Goal: Communication & Community: Answer question/provide support

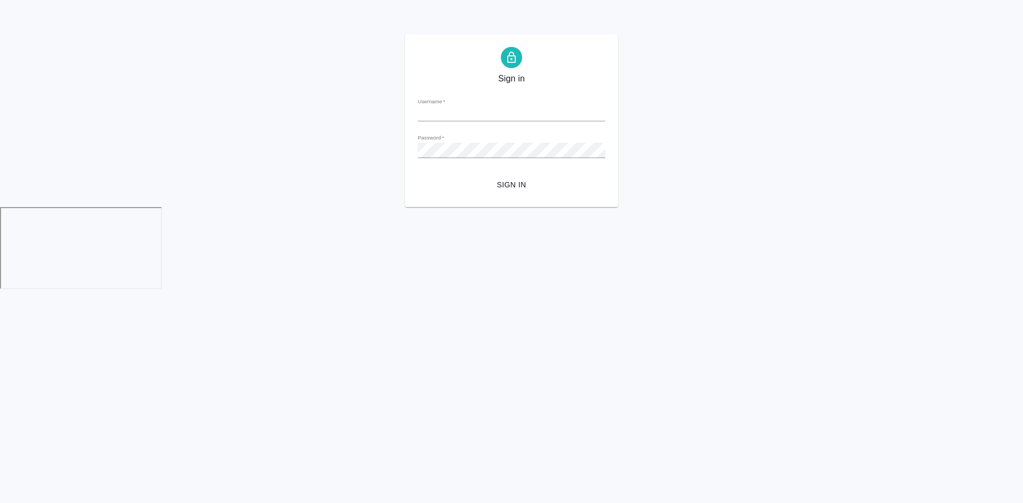
type input "[EMAIL_ADDRESS][DOMAIN_NAME]"
click at [512, 182] on span "Sign in" at bounding box center [511, 184] width 170 height 13
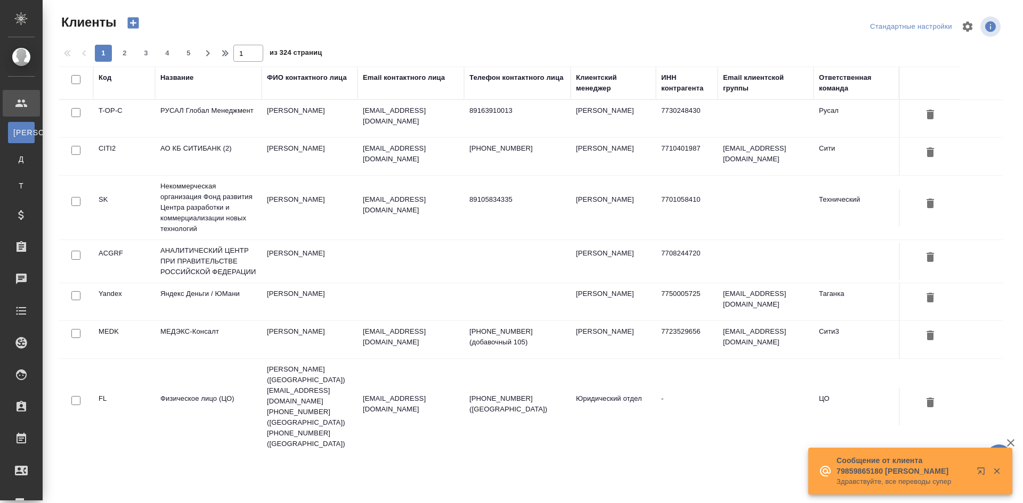
select select "RU"
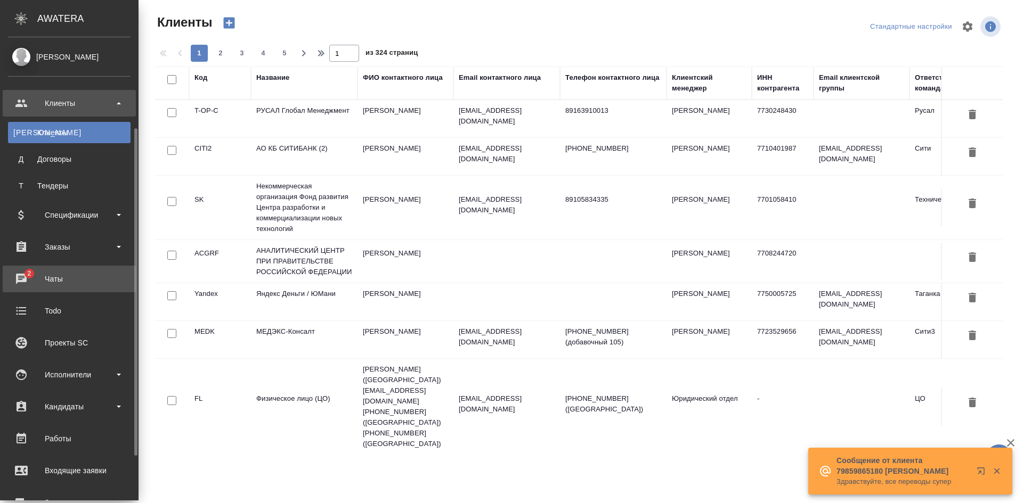
scroll to position [107, 0]
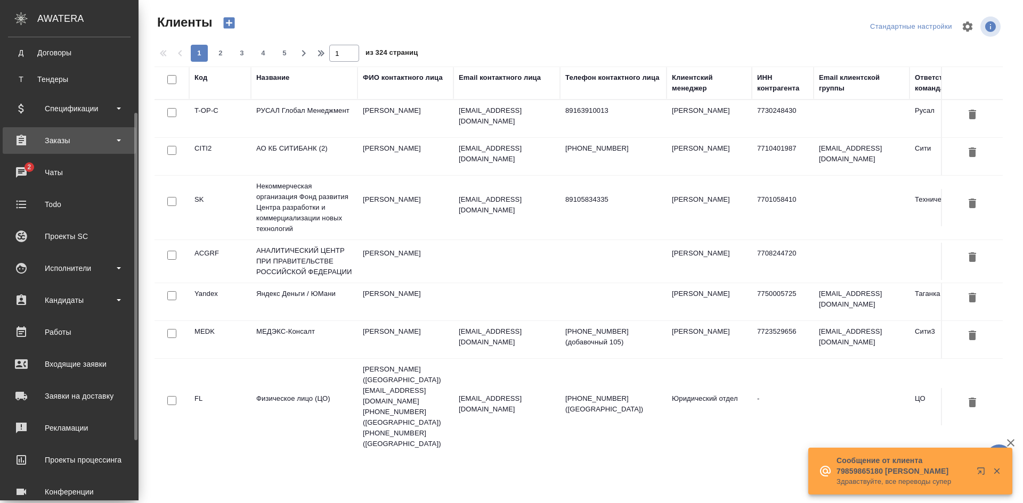
click at [79, 134] on div "Заказы" at bounding box center [69, 141] width 122 height 16
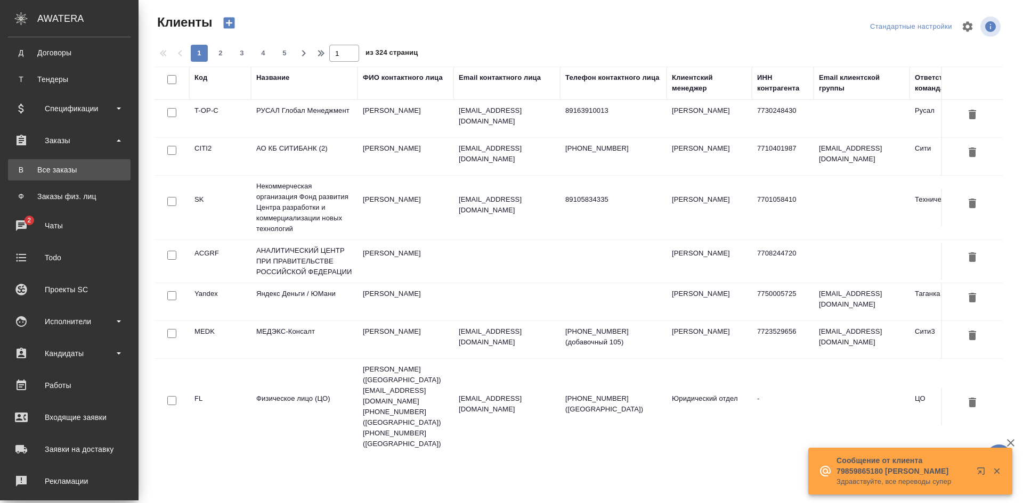
click at [69, 172] on div "Все заказы" at bounding box center [69, 170] width 112 height 11
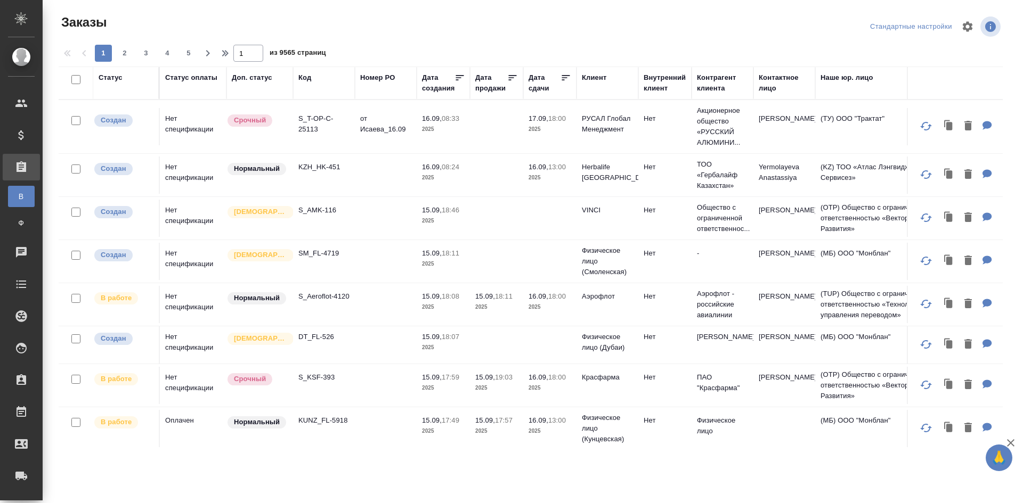
click at [349, 135] on td "S_T-OP-C-25113" at bounding box center [324, 126] width 62 height 37
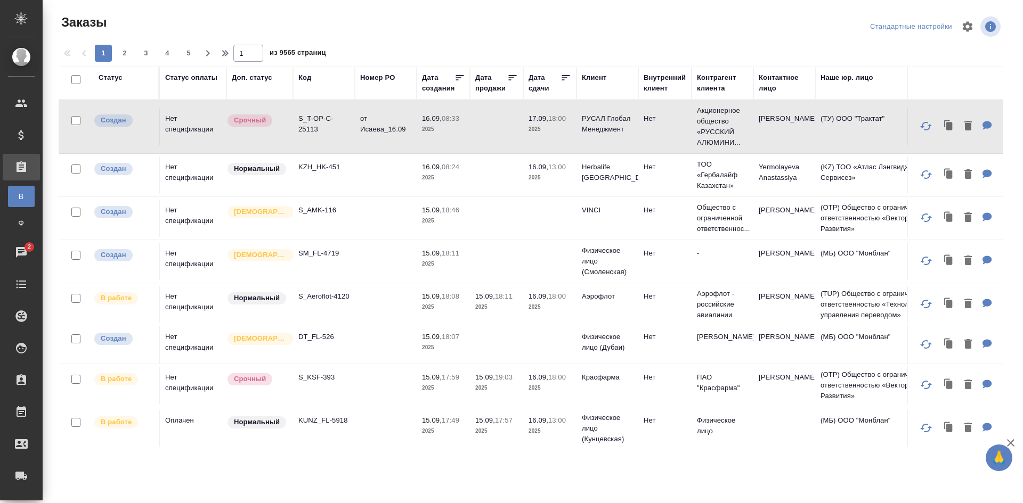
click at [341, 131] on p "S_T-OP-C-25113" at bounding box center [323, 123] width 51 height 21
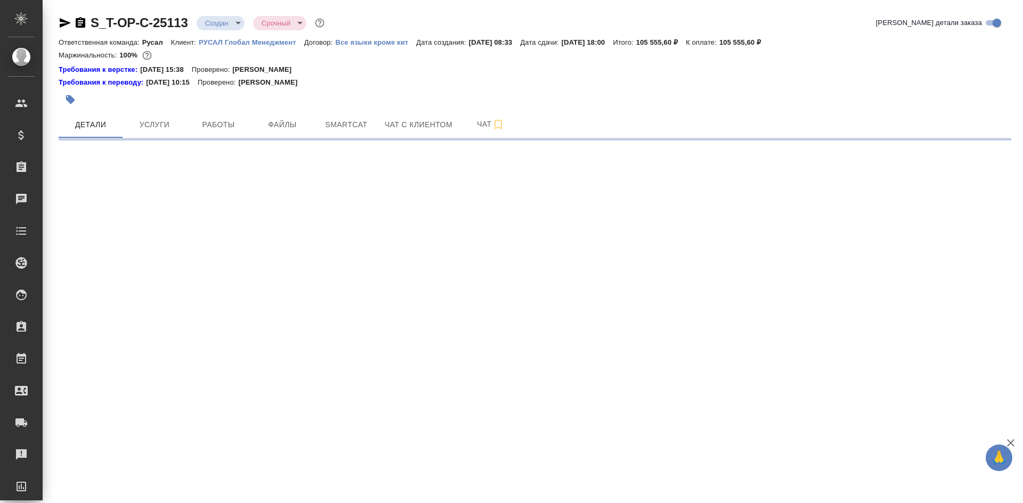
select select "RU"
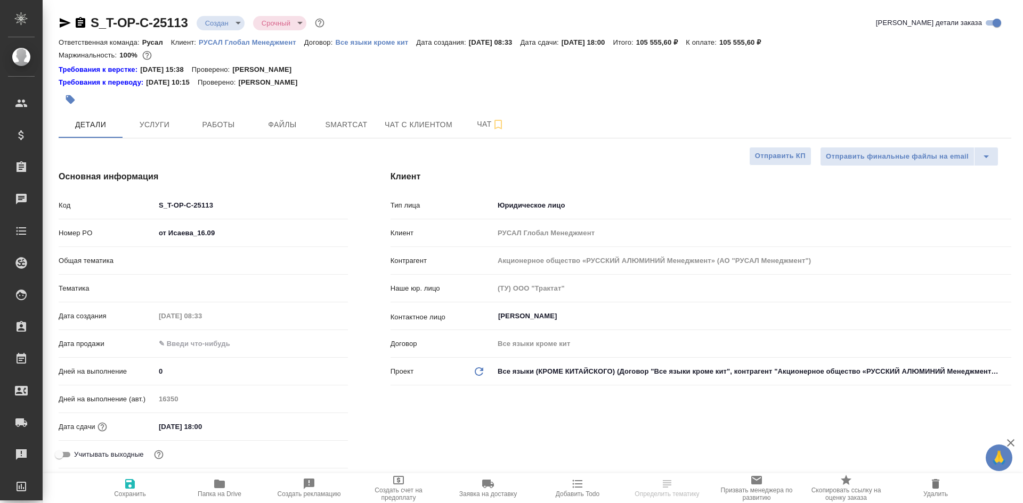
type textarea "x"
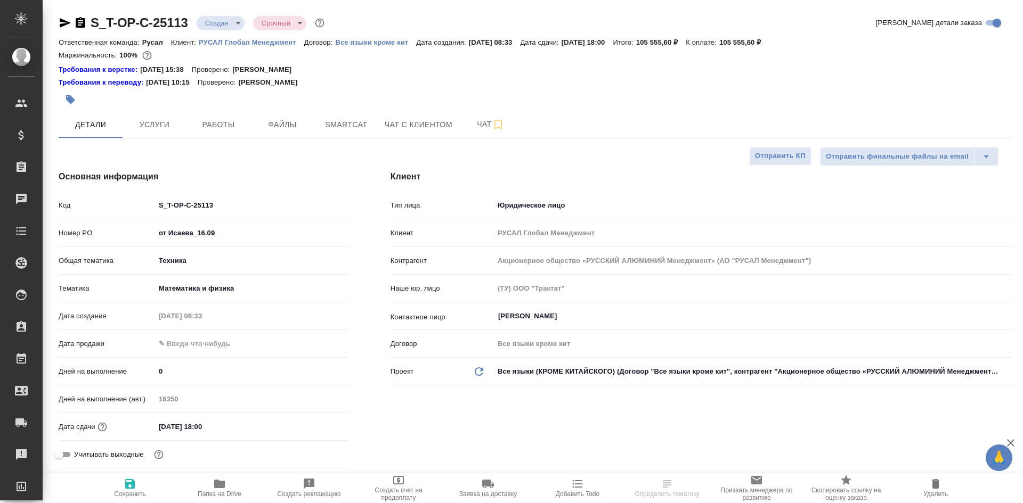
type textarea "x"
click at [483, 127] on span "Чат" at bounding box center [490, 124] width 51 height 13
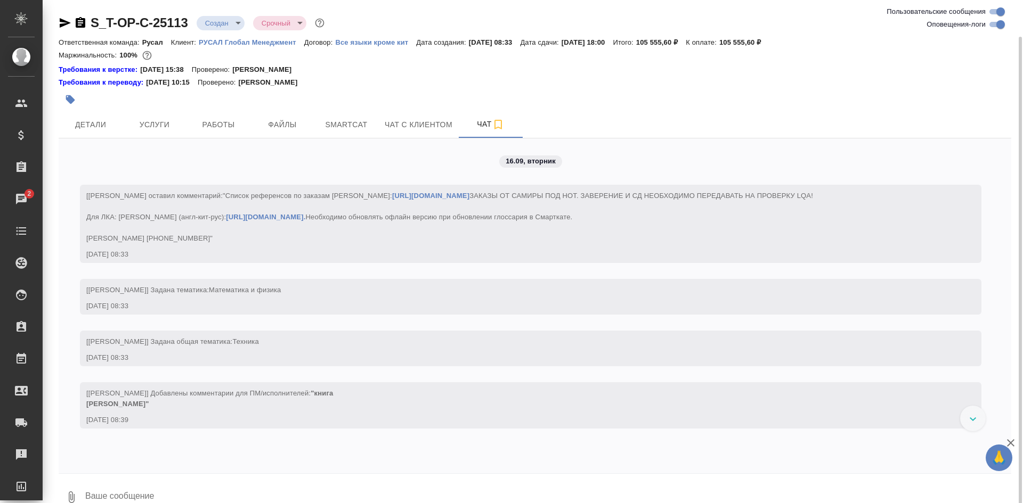
scroll to position [19, 0]
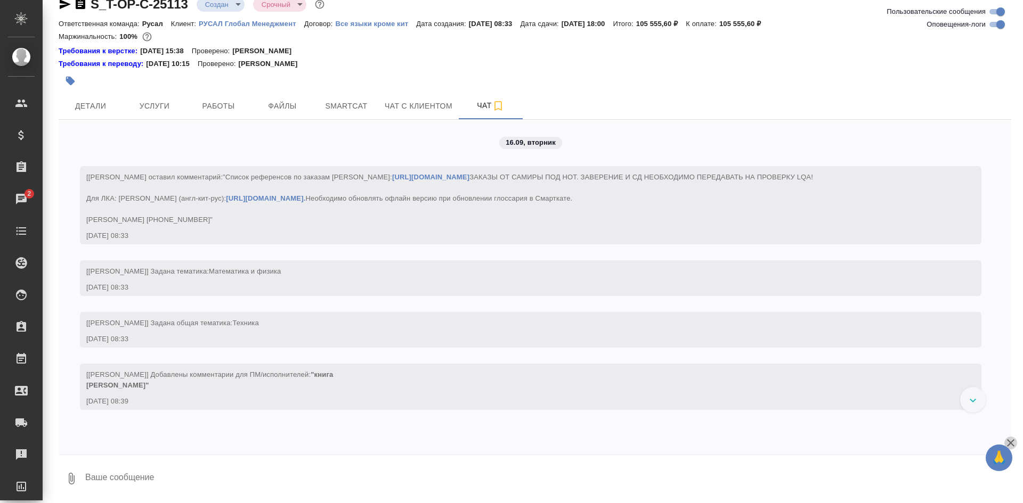
click at [1014, 442] on icon "button" at bounding box center [1010, 443] width 13 height 13
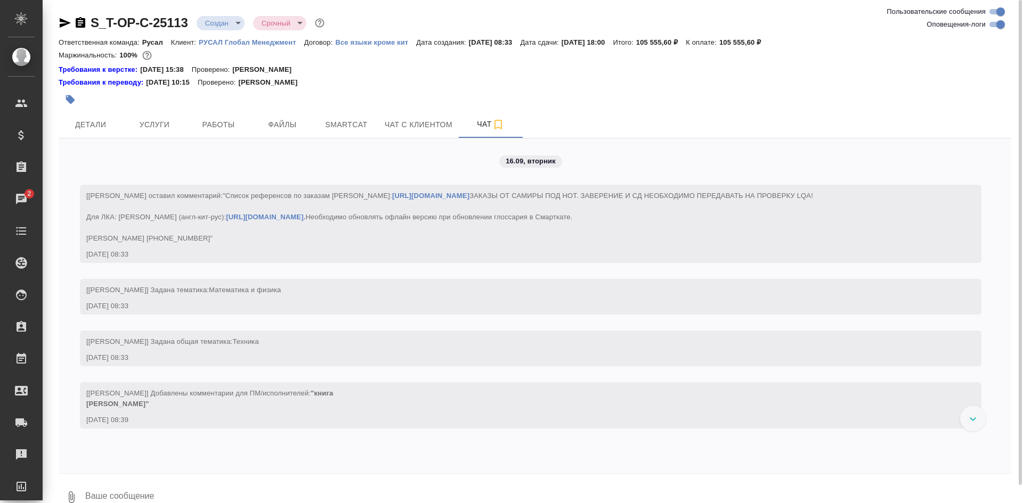
drag, startPoint x: 502, startPoint y: 340, endPoint x: 407, endPoint y: 276, distance: 114.5
click at [407, 260] on div "16.09.25, 08:33" at bounding box center [514, 254] width 857 height 11
click at [435, 128] on span "Чат с клиентом" at bounding box center [419, 124] width 68 height 13
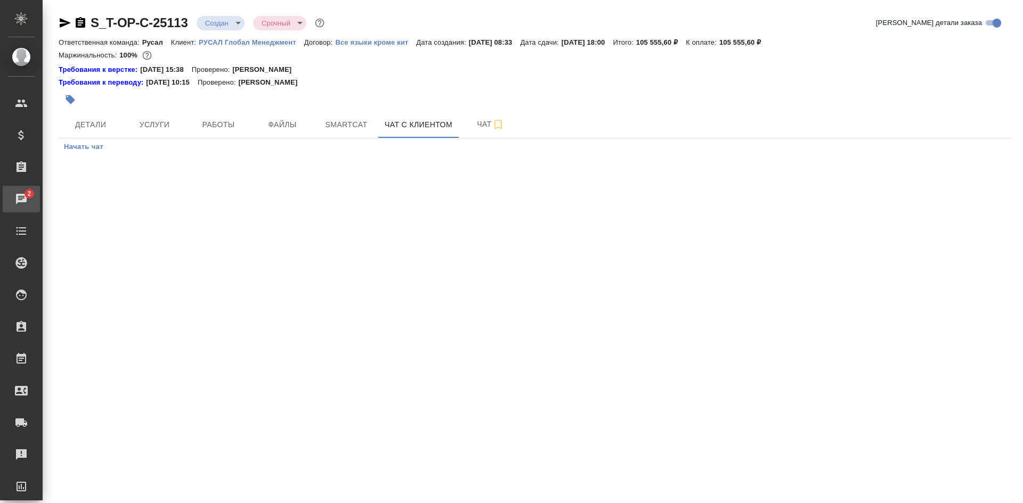
click at [40, 201] on link "2 Чаты" at bounding box center [21, 199] width 37 height 27
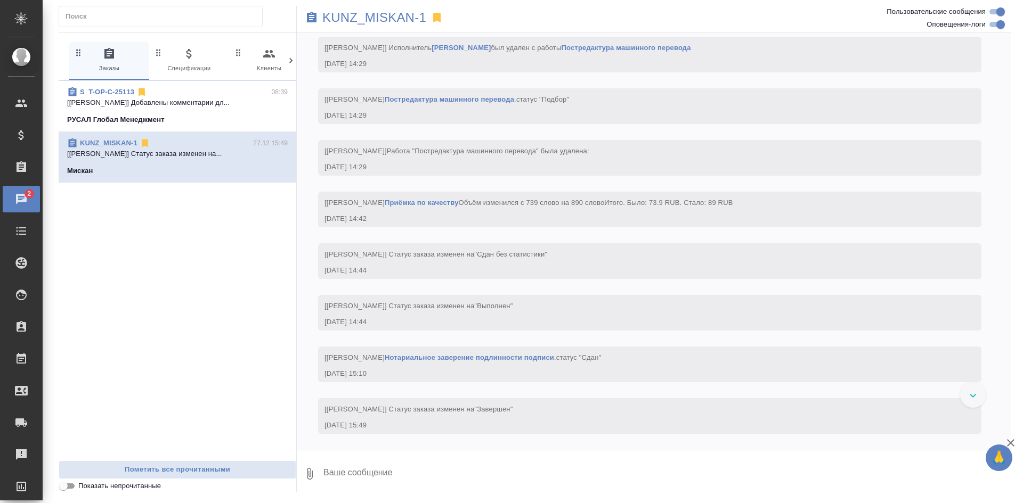
click at [191, 113] on span "S_T-OP-C-25113 08:39 [Горленко Юлия] Добавлены комментарии дл... РУСАЛ Глобал М…" at bounding box center [177, 106] width 220 height 38
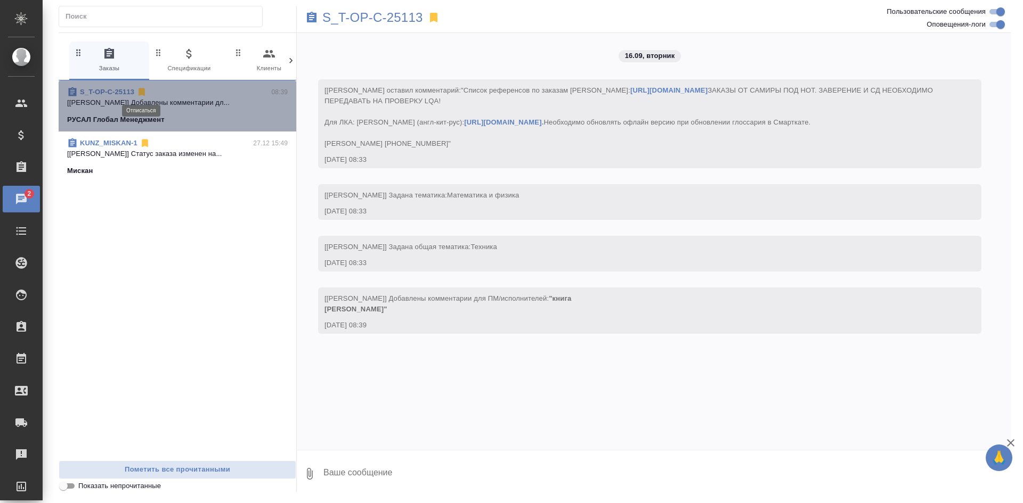
click at [142, 93] on icon at bounding box center [141, 92] width 6 height 8
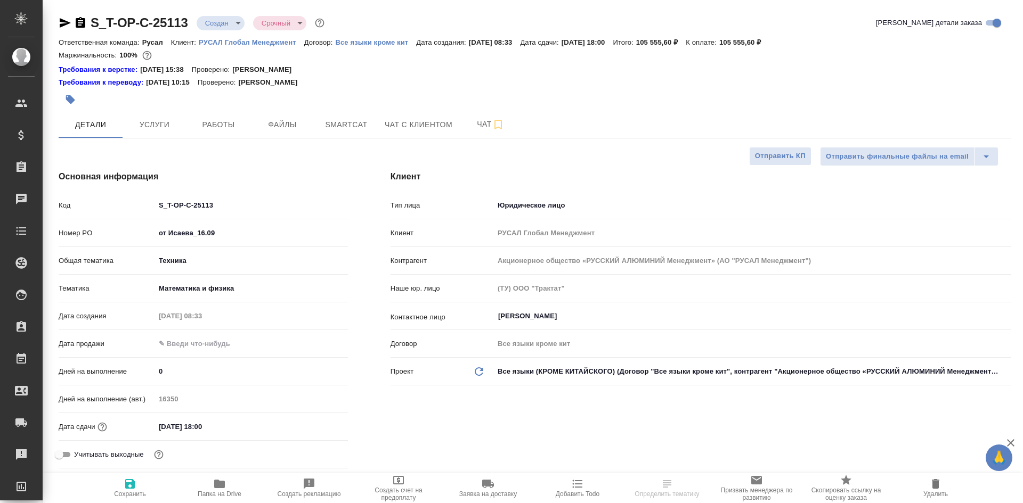
select select "RU"
click at [499, 125] on icon "button" at bounding box center [498, 124] width 13 height 13
select select "RU"
type textarea "x"
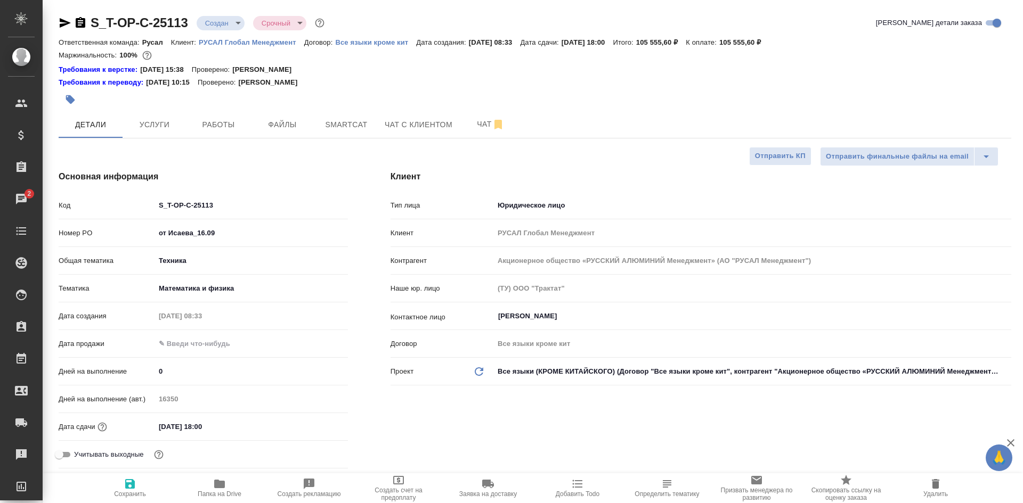
type textarea "x"
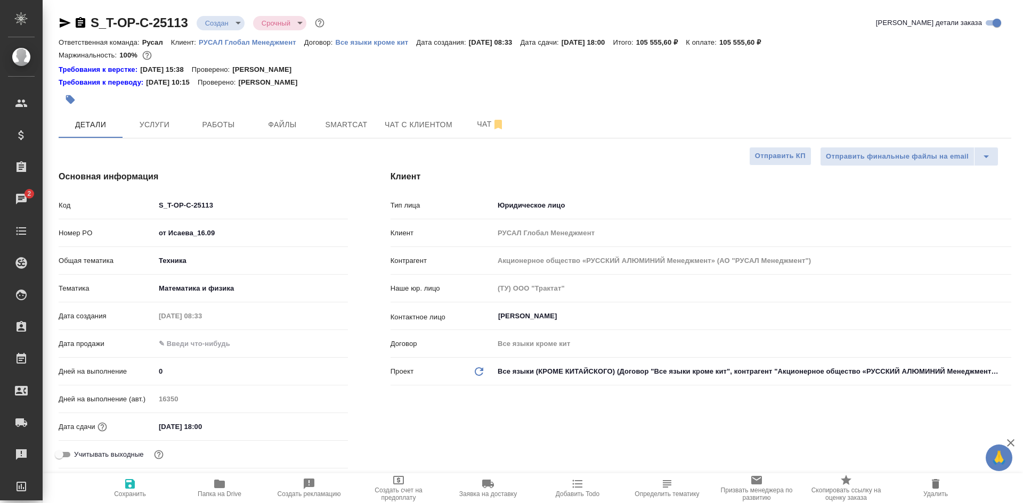
type textarea "x"
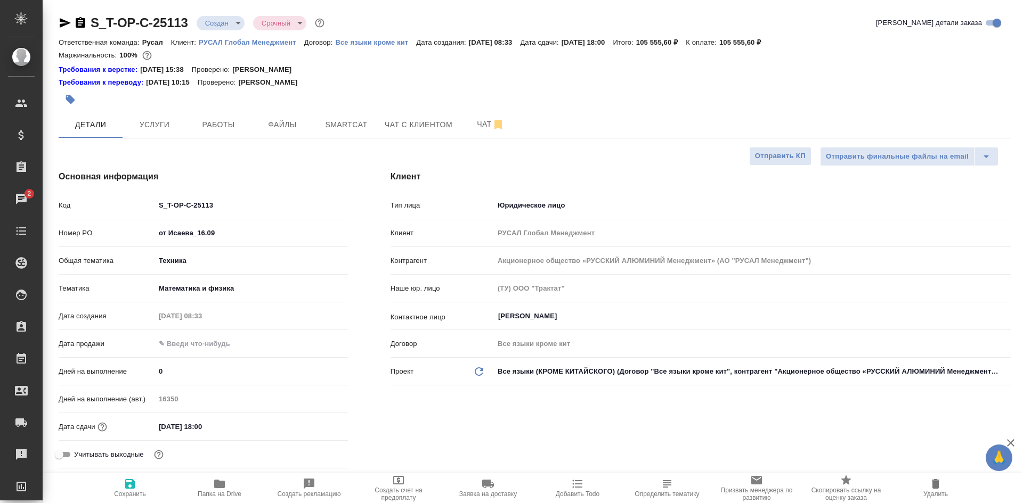
type textarea "x"
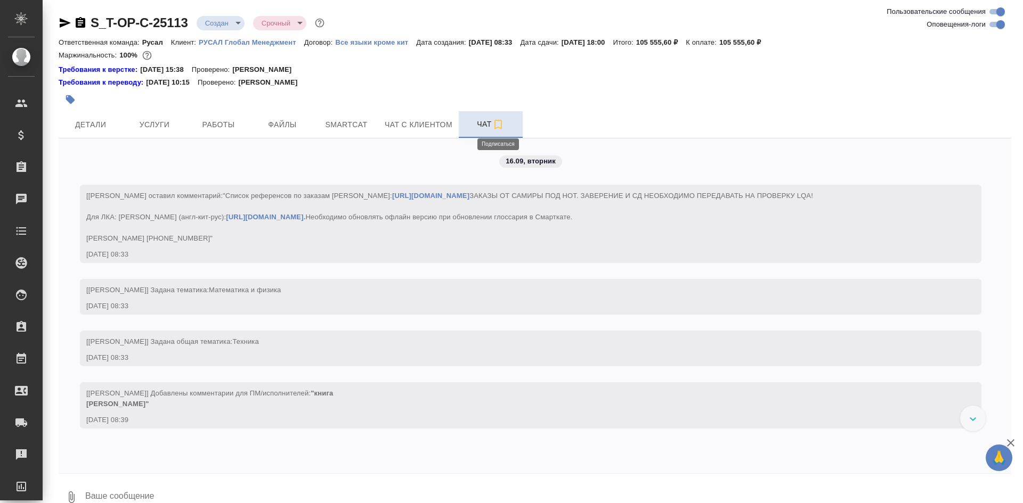
click at [501, 126] on icon "button" at bounding box center [497, 125] width 7 height 10
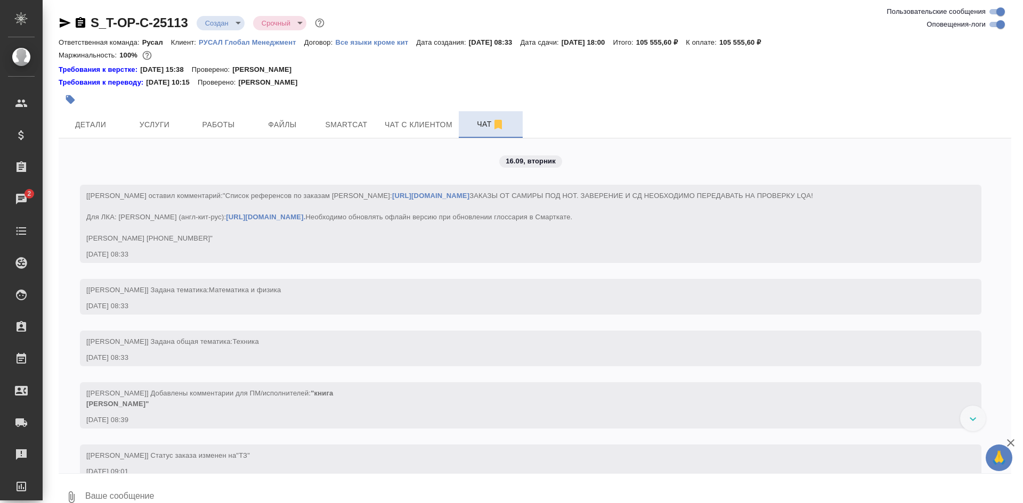
scroll to position [44, 0]
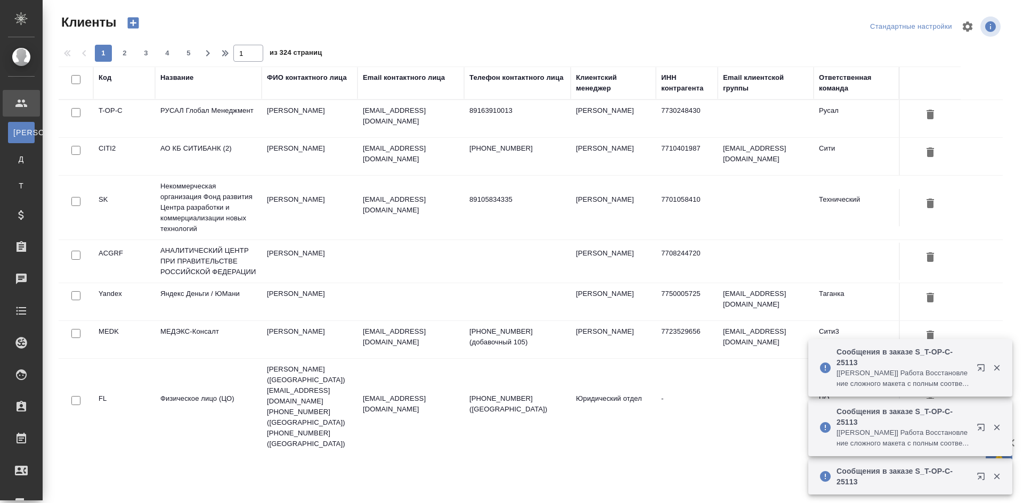
select select "RU"
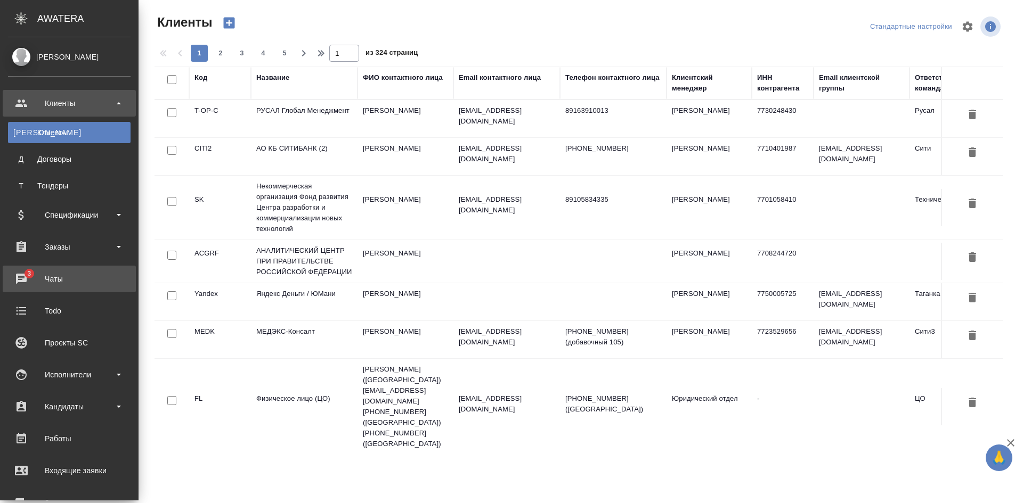
click at [52, 273] on div "Чаты" at bounding box center [69, 279] width 122 height 16
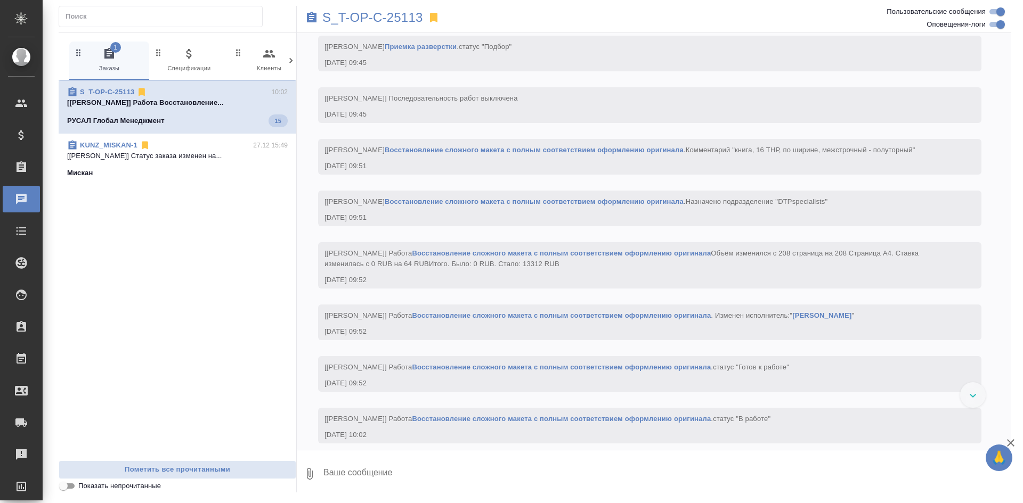
scroll to position [1115, 0]
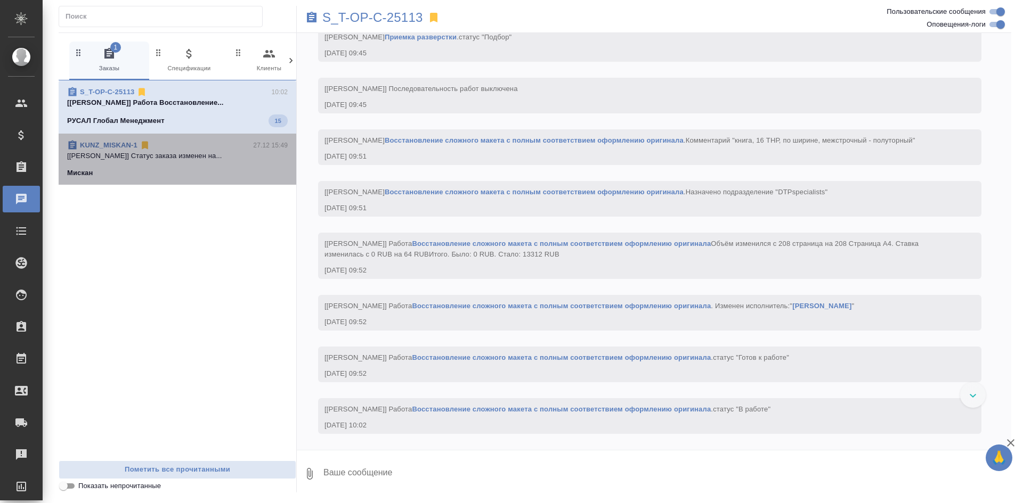
click at [209, 153] on p "[[PERSON_NAME]] Статус заказа изменен на..." at bounding box center [177, 156] width 220 height 11
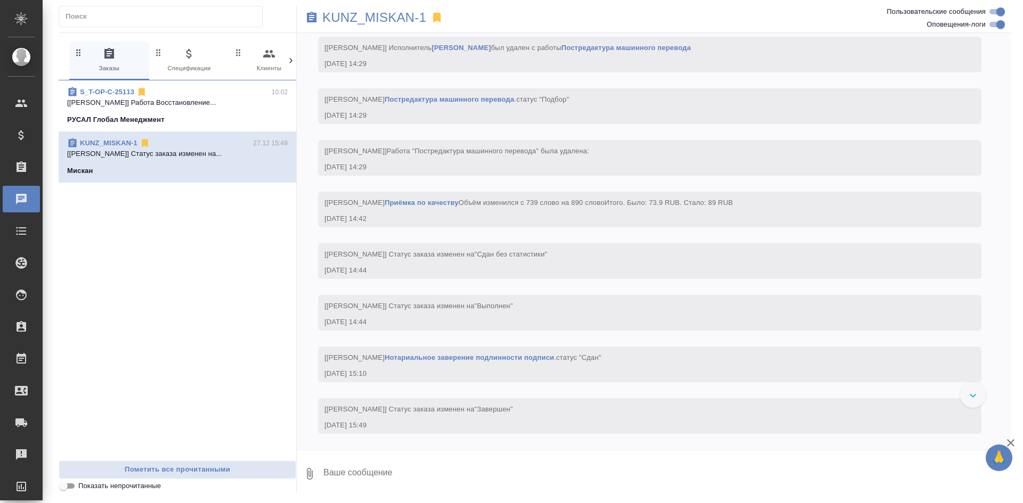
scroll to position [20764, 0]
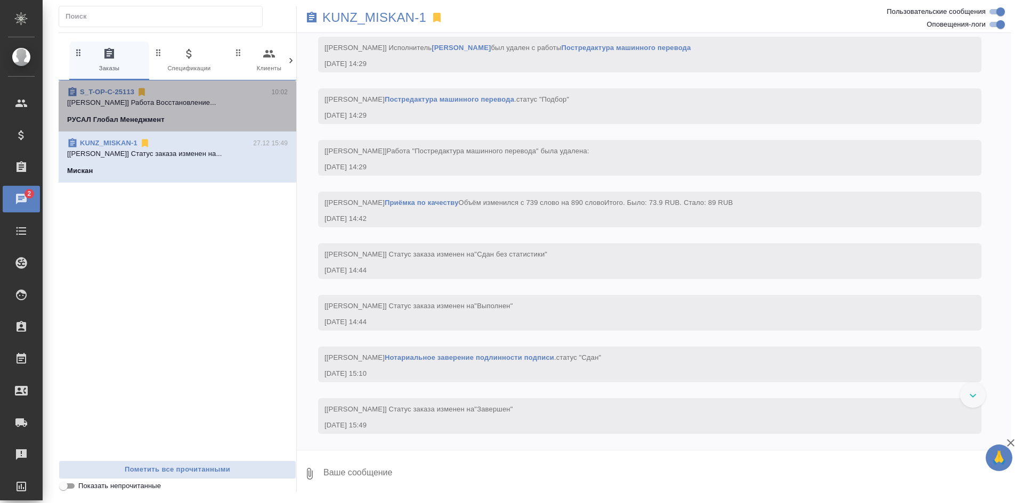
click at [182, 103] on p "[[PERSON_NAME]] Работа Восстановление..." at bounding box center [177, 102] width 220 height 11
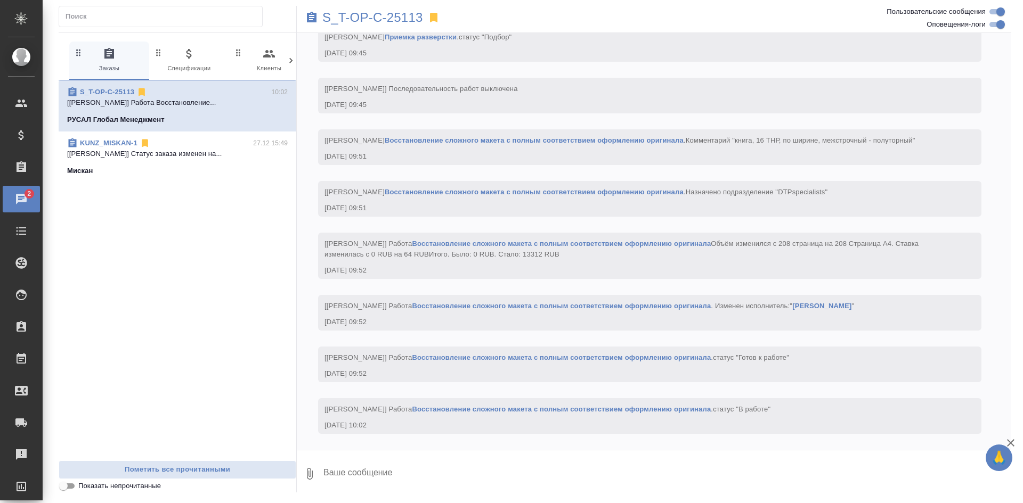
scroll to position [1164, 0]
click at [201, 149] on span "KUNZ_MISKAN-1 27.12 15:49 [[PERSON_NAME]] Статус заказа изменен на... [GEOGRAPH…" at bounding box center [177, 157] width 220 height 38
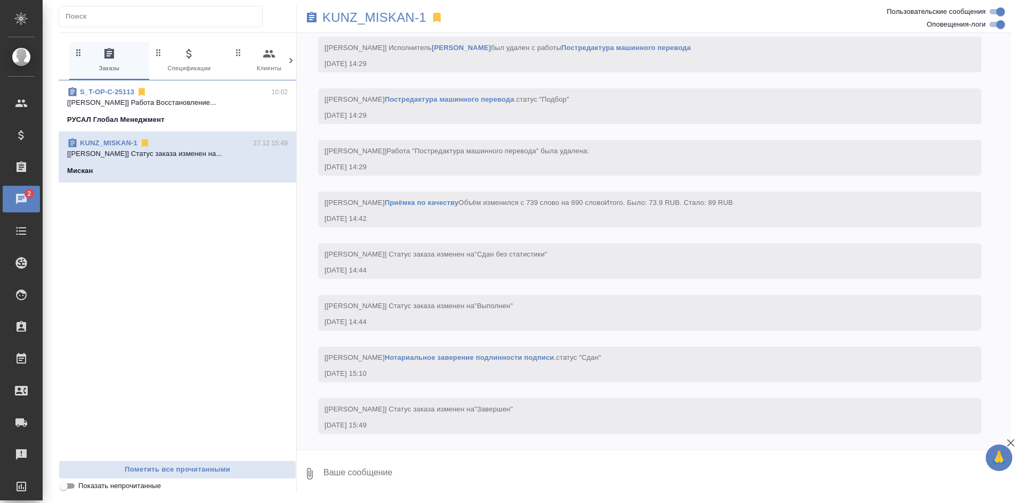
scroll to position [20815, 0]
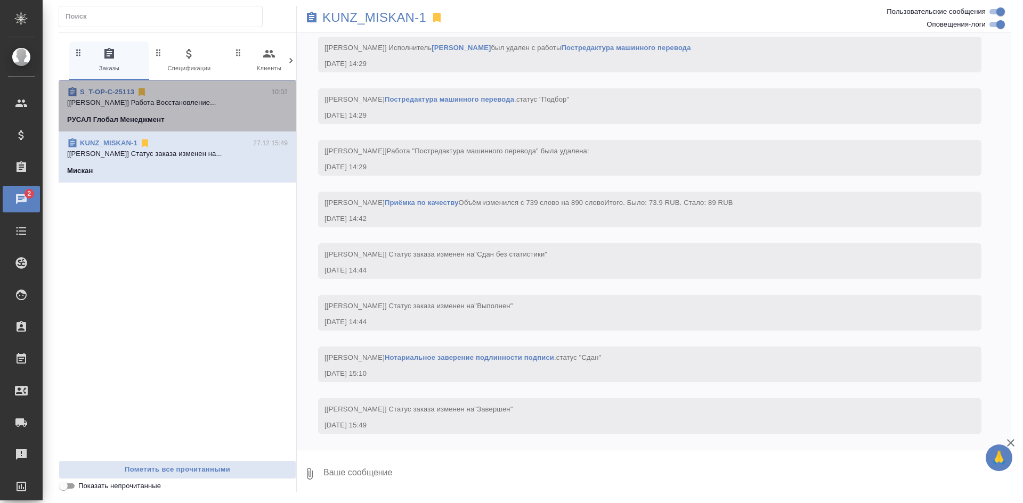
click at [208, 107] on p "[[PERSON_NAME]] Работа Восстановление..." at bounding box center [177, 102] width 220 height 11
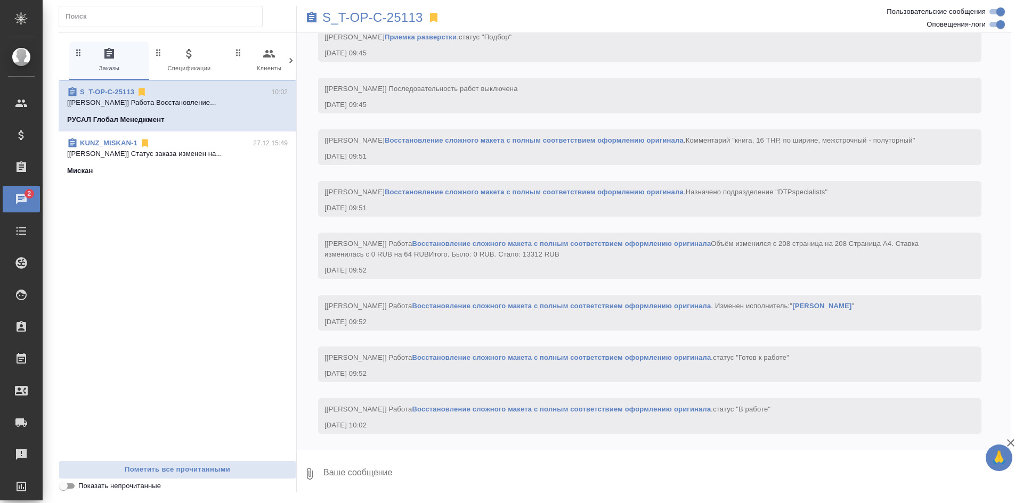
scroll to position [1164, 0]
